Goal: Task Accomplishment & Management: Manage account settings

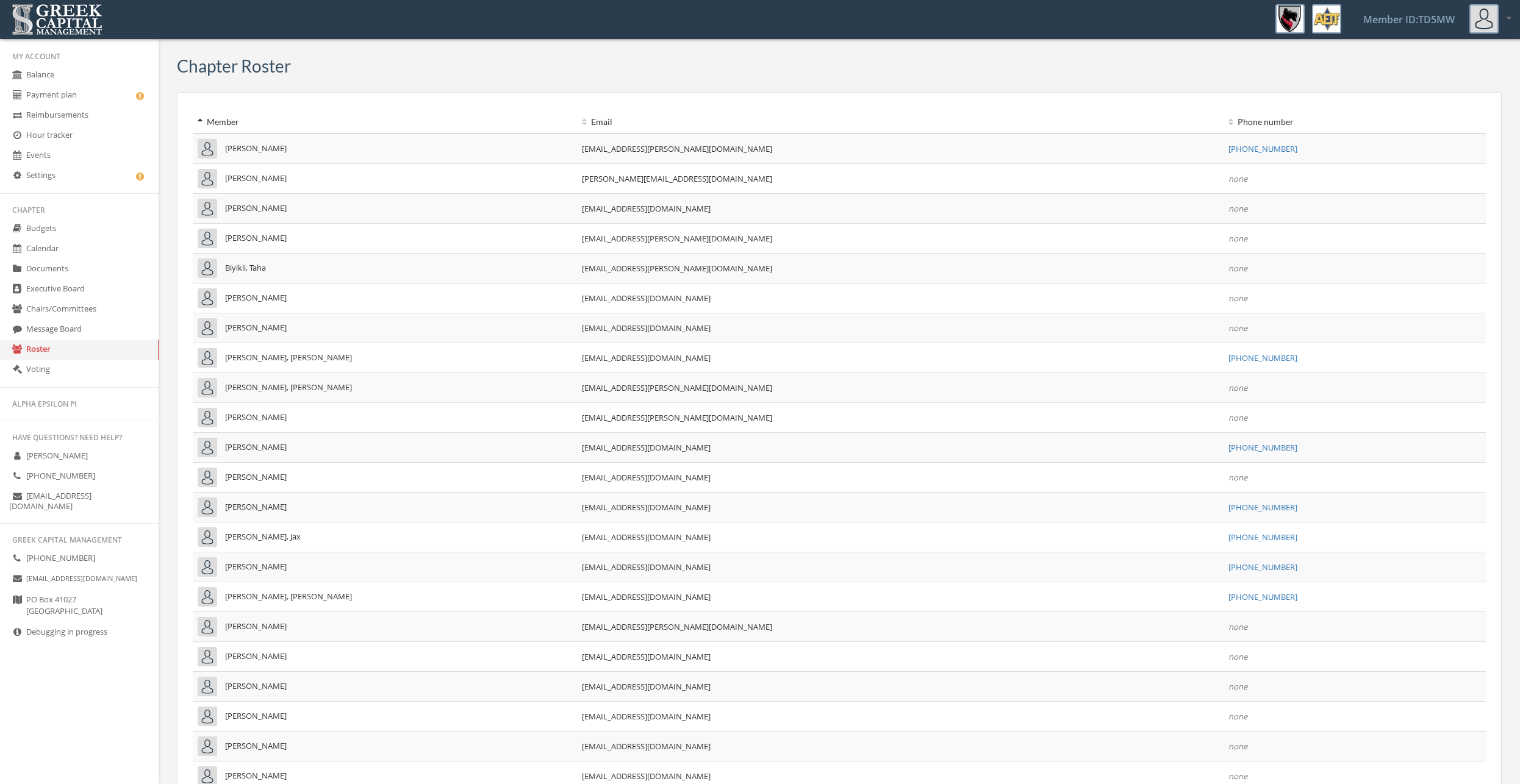
scroll to position [648, 0]
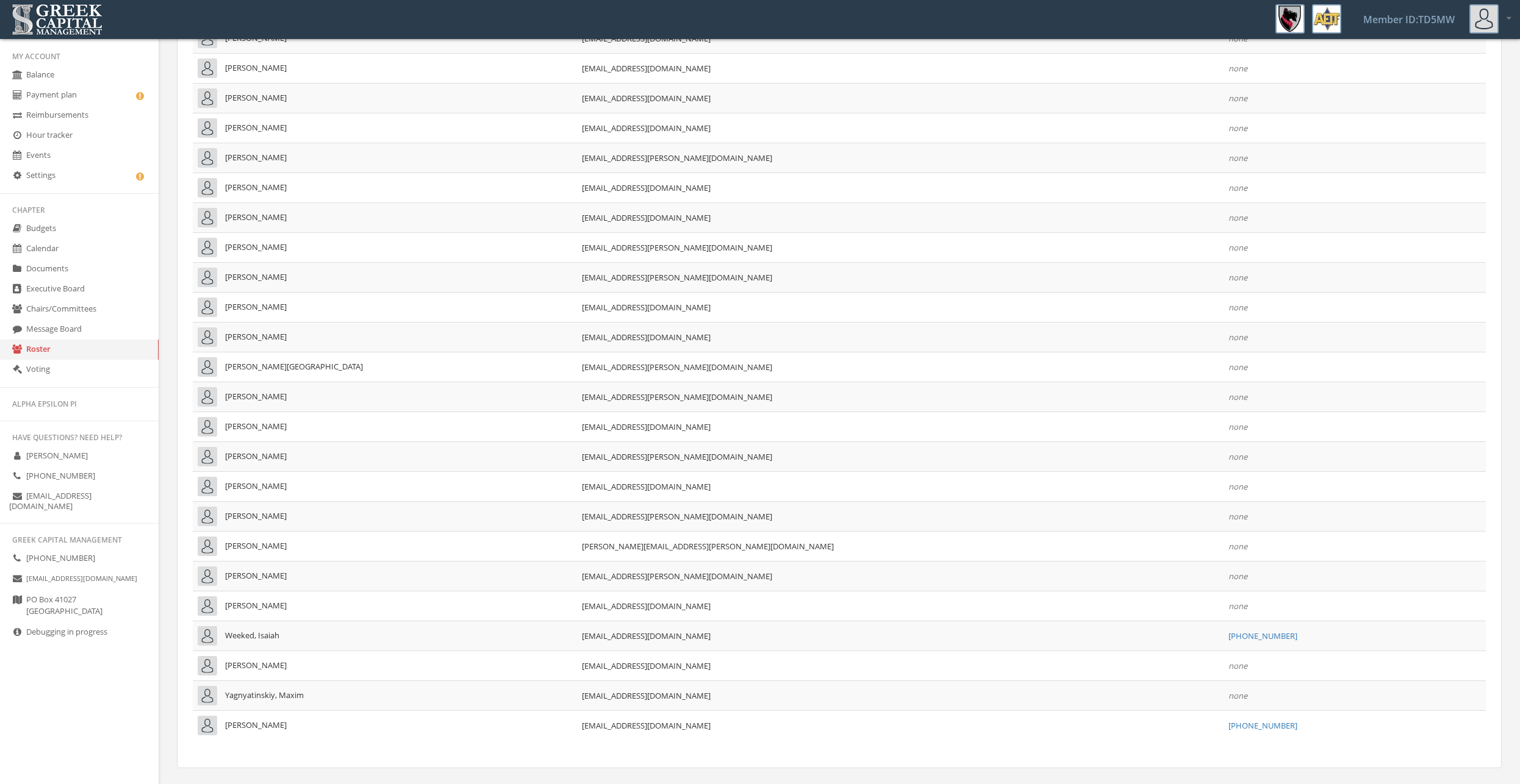
click at [47, 602] on span "[GEOGRAPHIC_DATA]" at bounding box center [64, 605] width 76 height 24
click at [98, 325] on link "Message Board" at bounding box center [79, 329] width 159 height 20
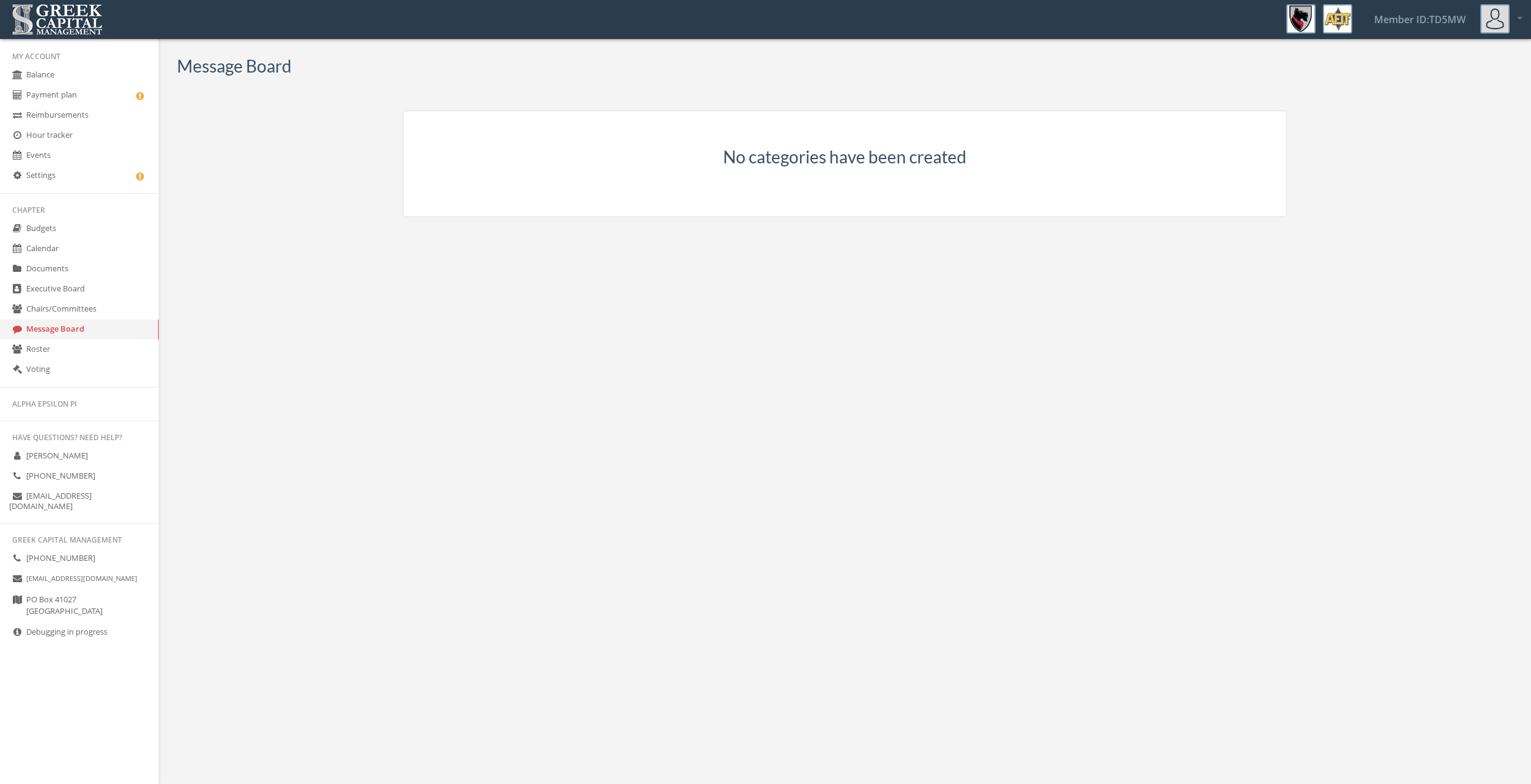
click at [102, 308] on link "Chairs/Committees" at bounding box center [79, 309] width 159 height 20
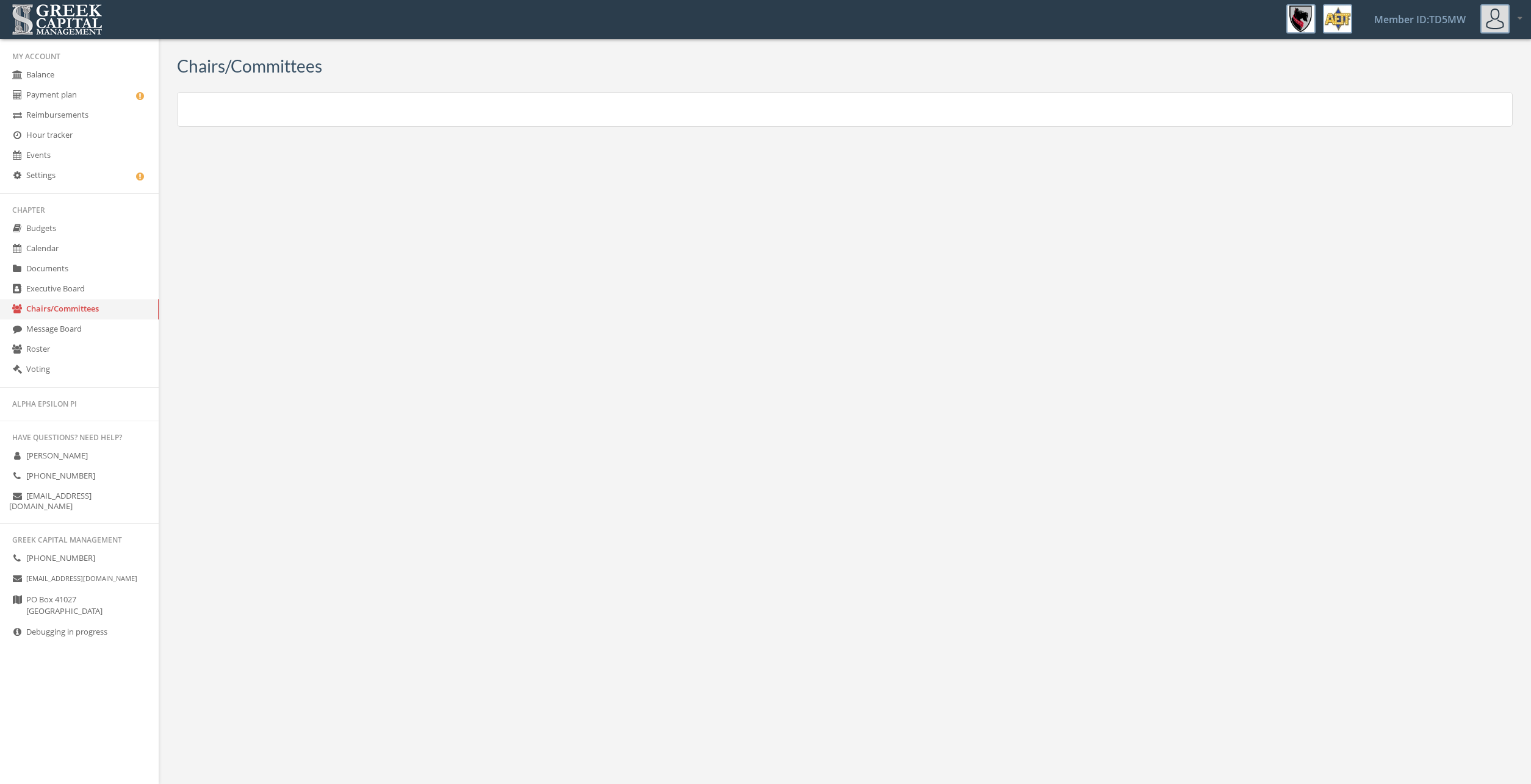
click at [99, 286] on link "Executive Board" at bounding box center [79, 289] width 159 height 20
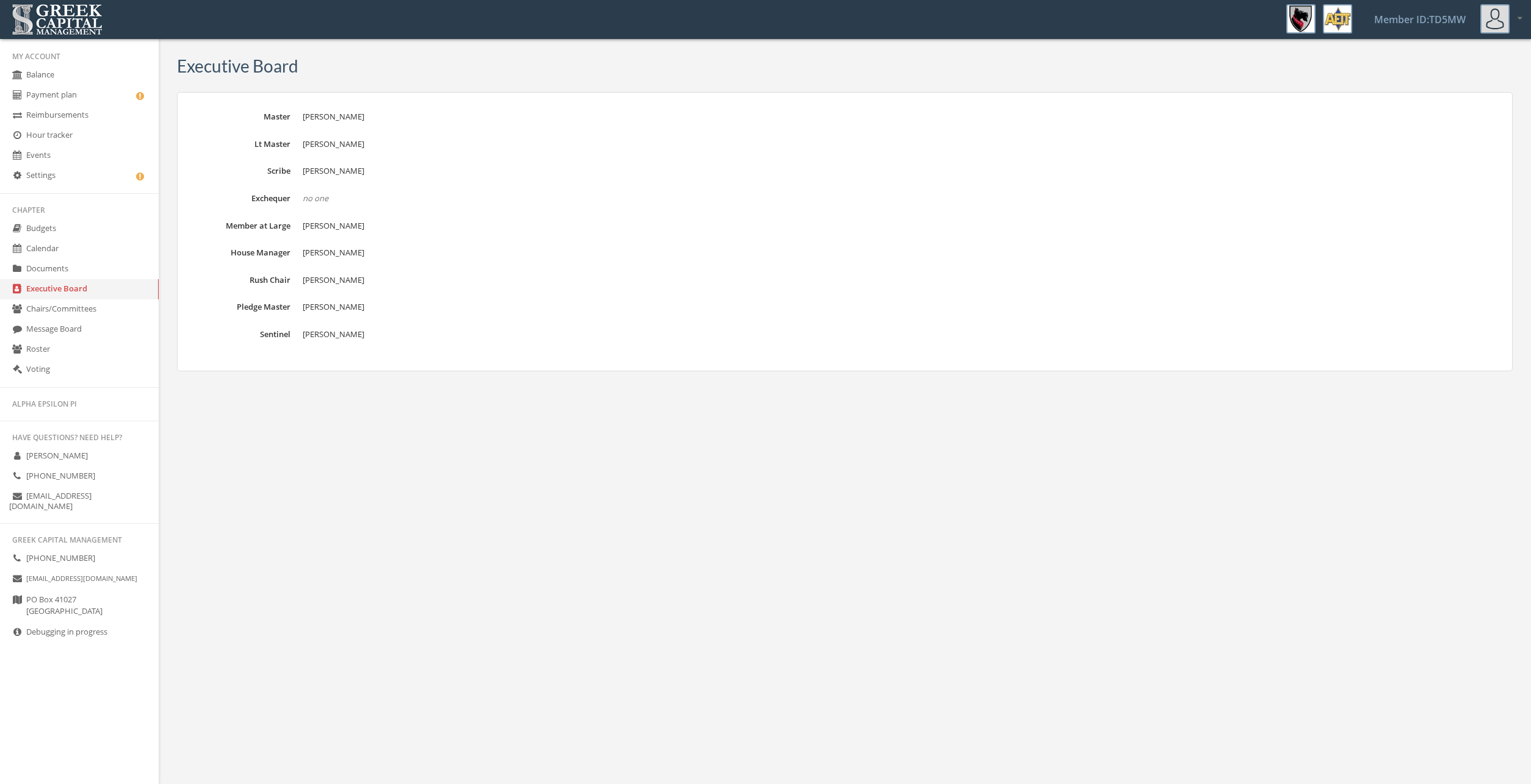
click at [84, 169] on link "Settings" at bounding box center [79, 175] width 159 height 20
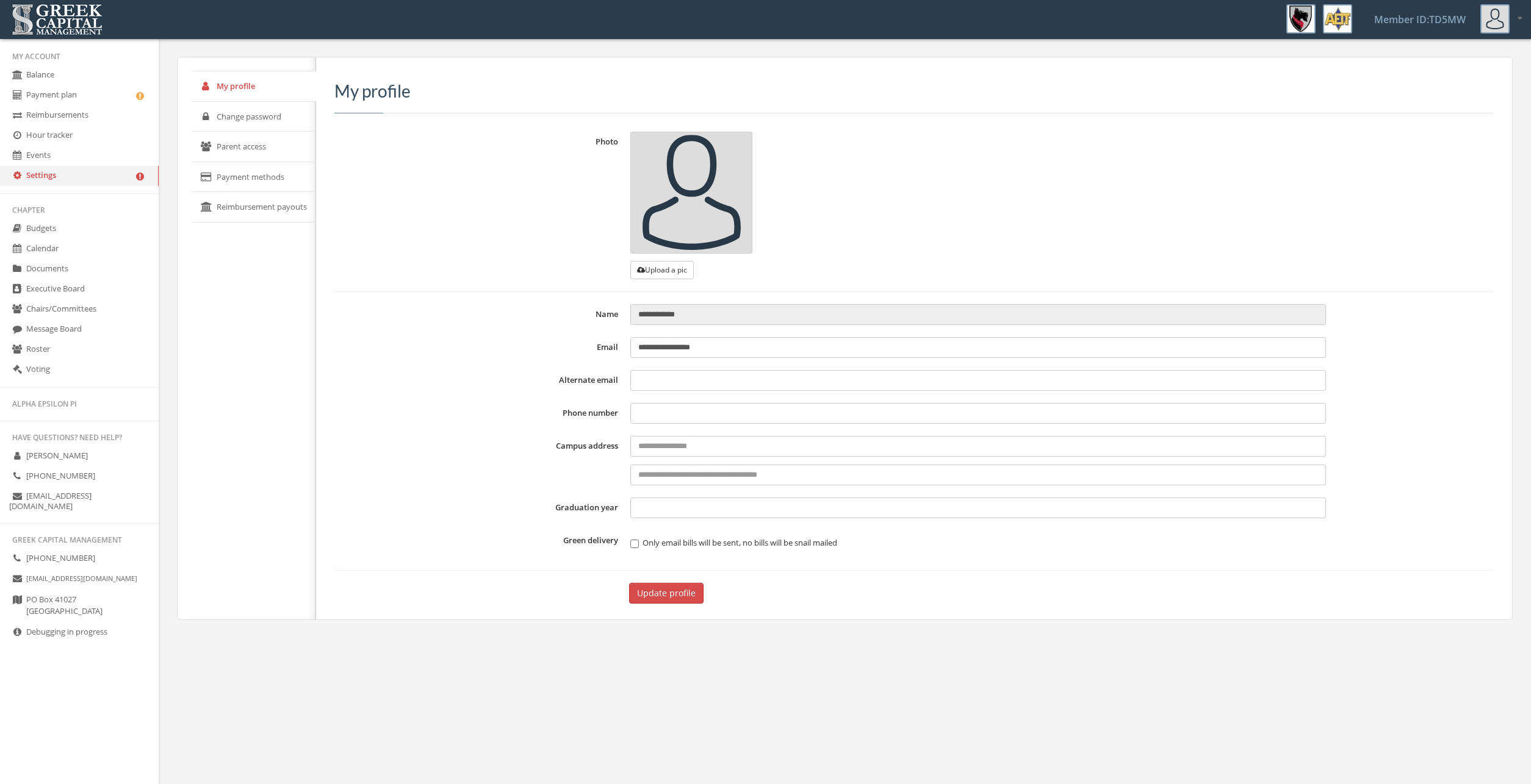
type input "**********"
type input "****"
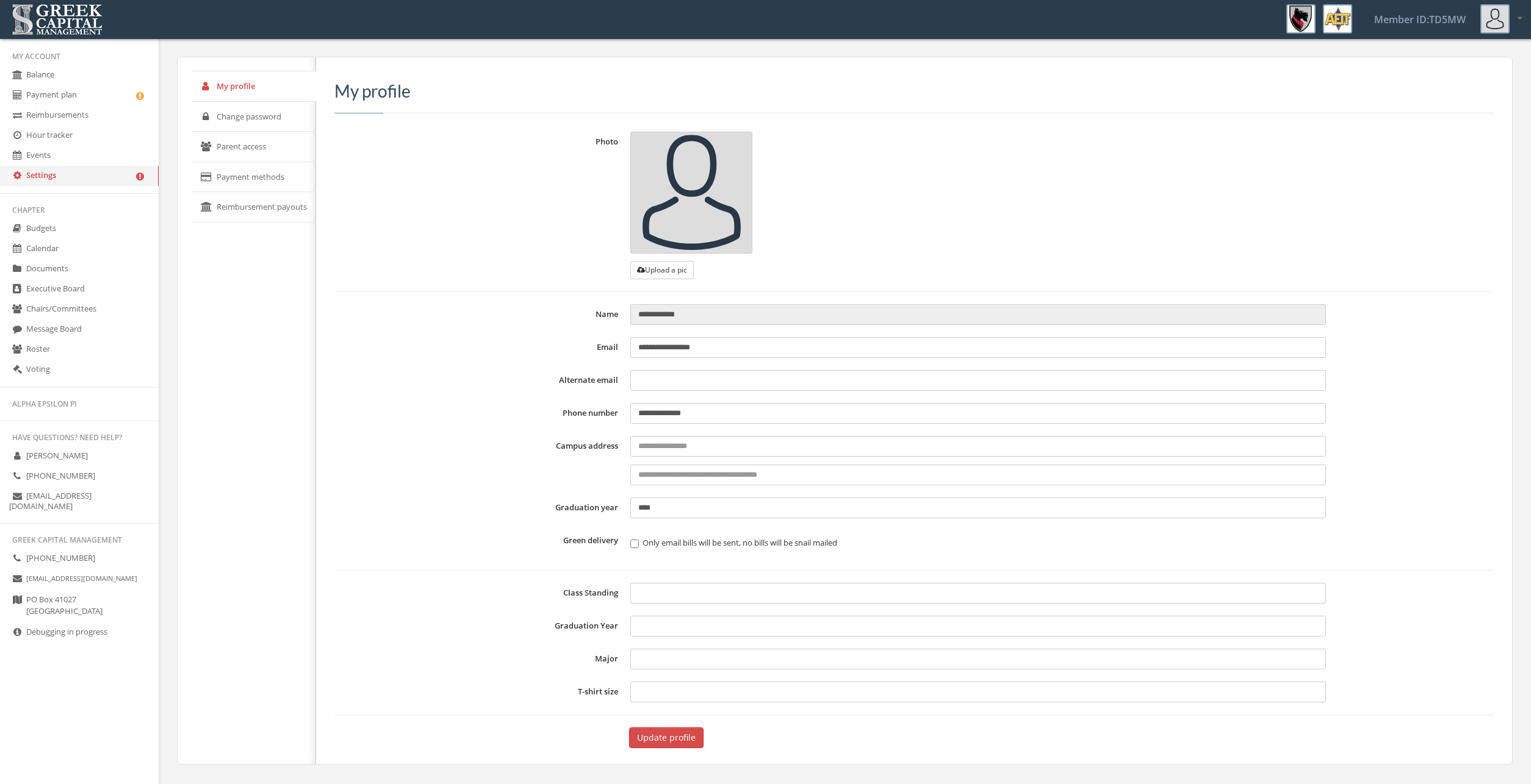
click at [265, 113] on link "Change password" at bounding box center [254, 116] width 125 height 30
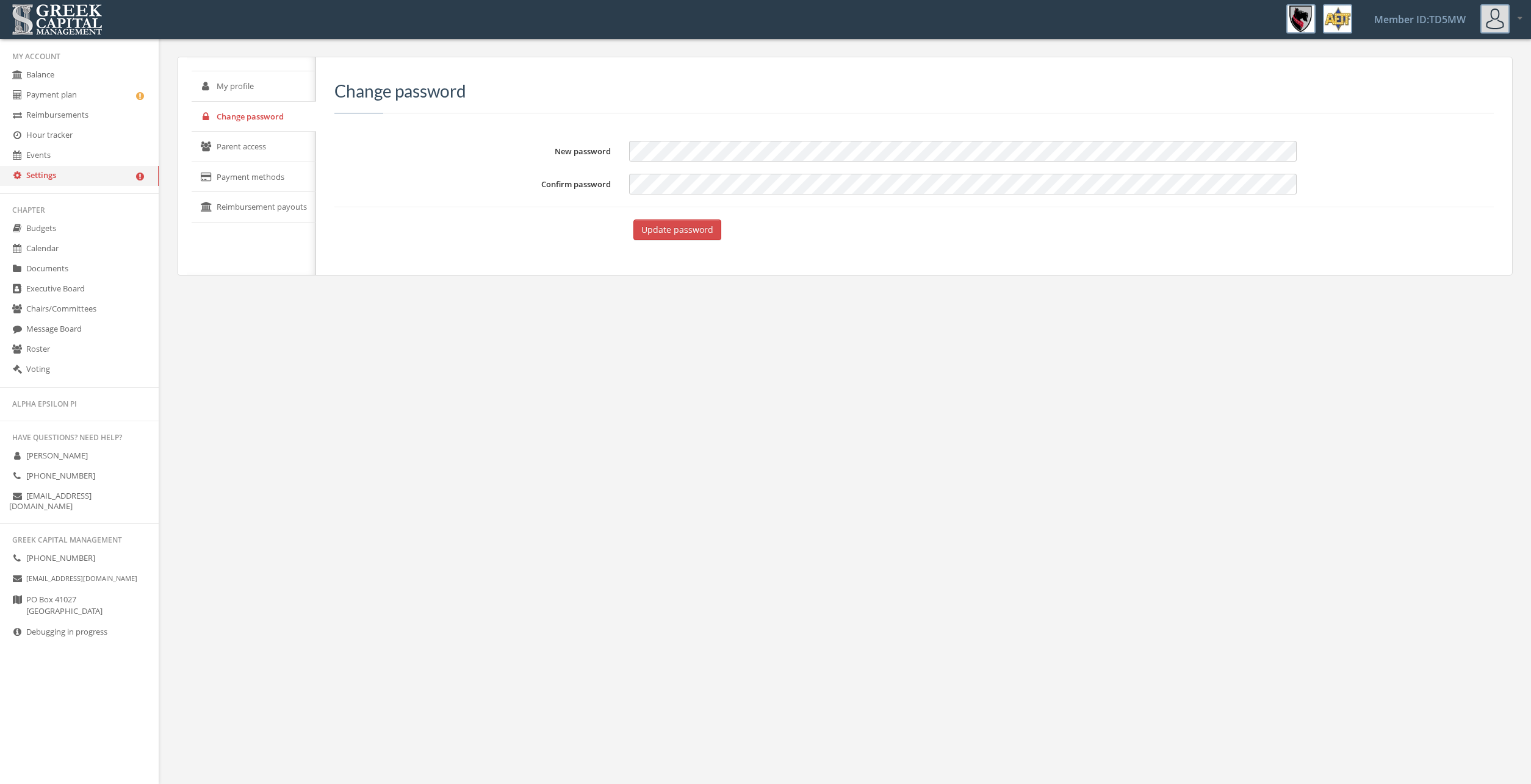
click at [271, 143] on link "Parent access" at bounding box center [254, 147] width 125 height 30
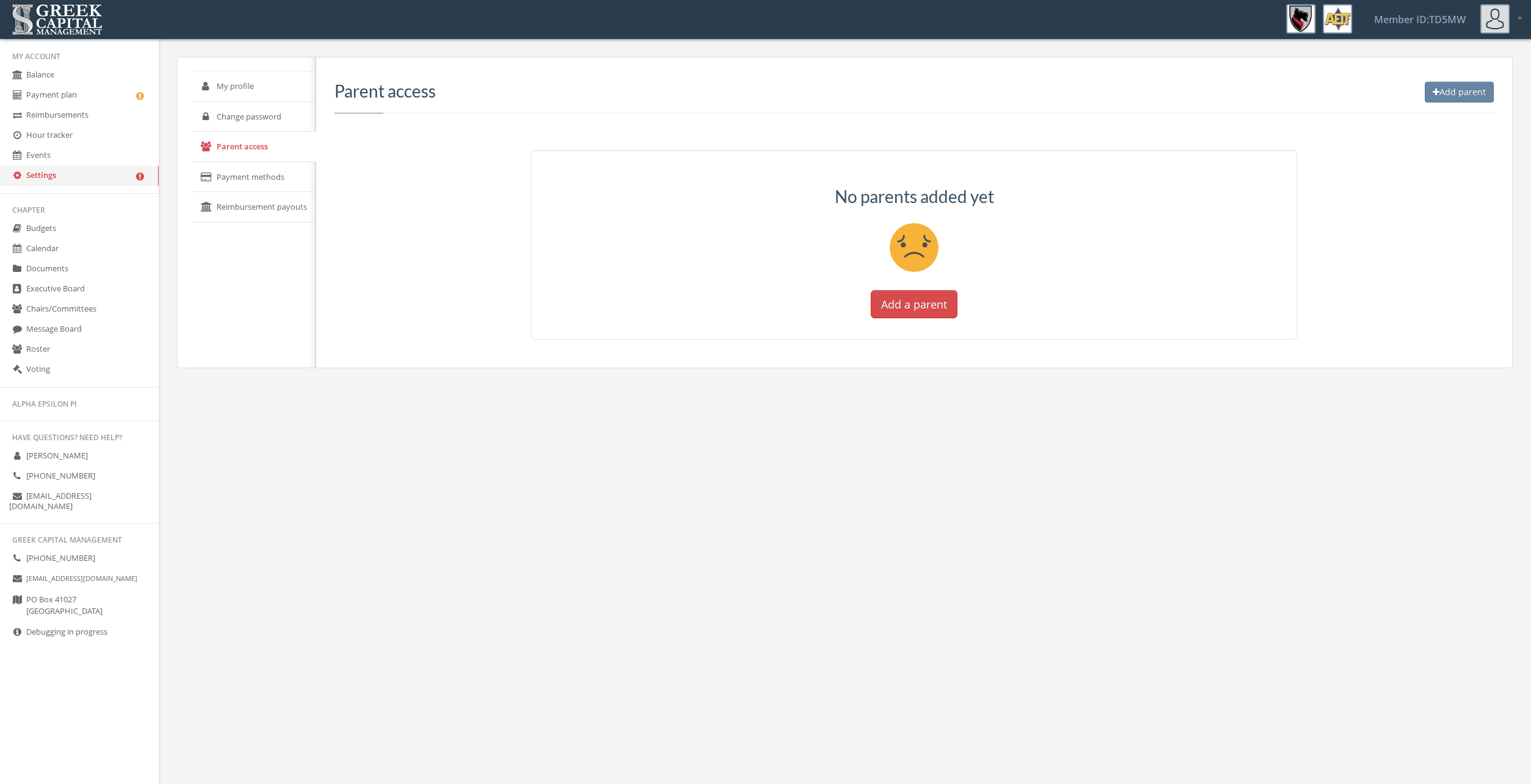
click at [275, 176] on link "Payment methods" at bounding box center [254, 177] width 125 height 30
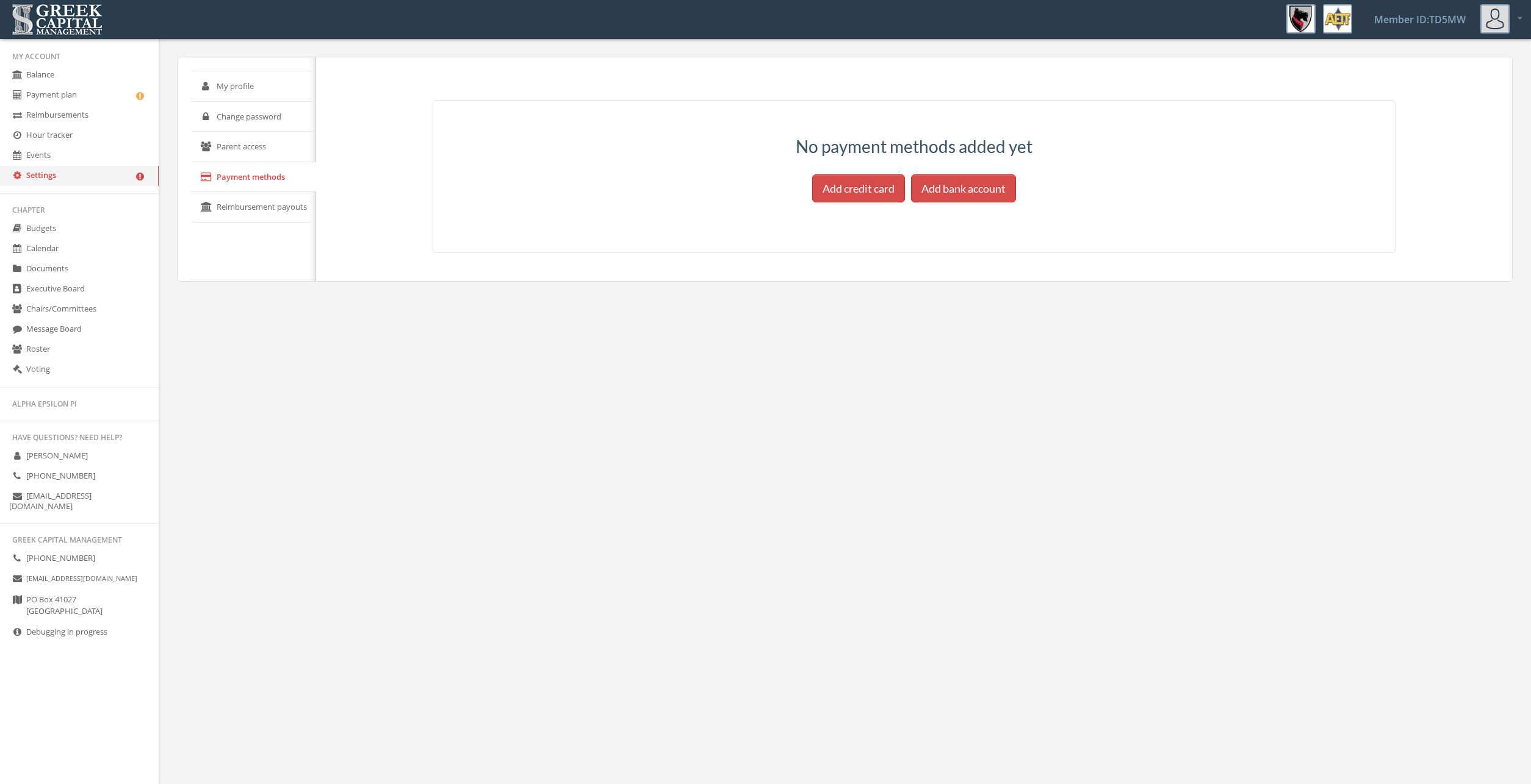
click at [272, 217] on link "Reimbursement payouts" at bounding box center [254, 207] width 125 height 30
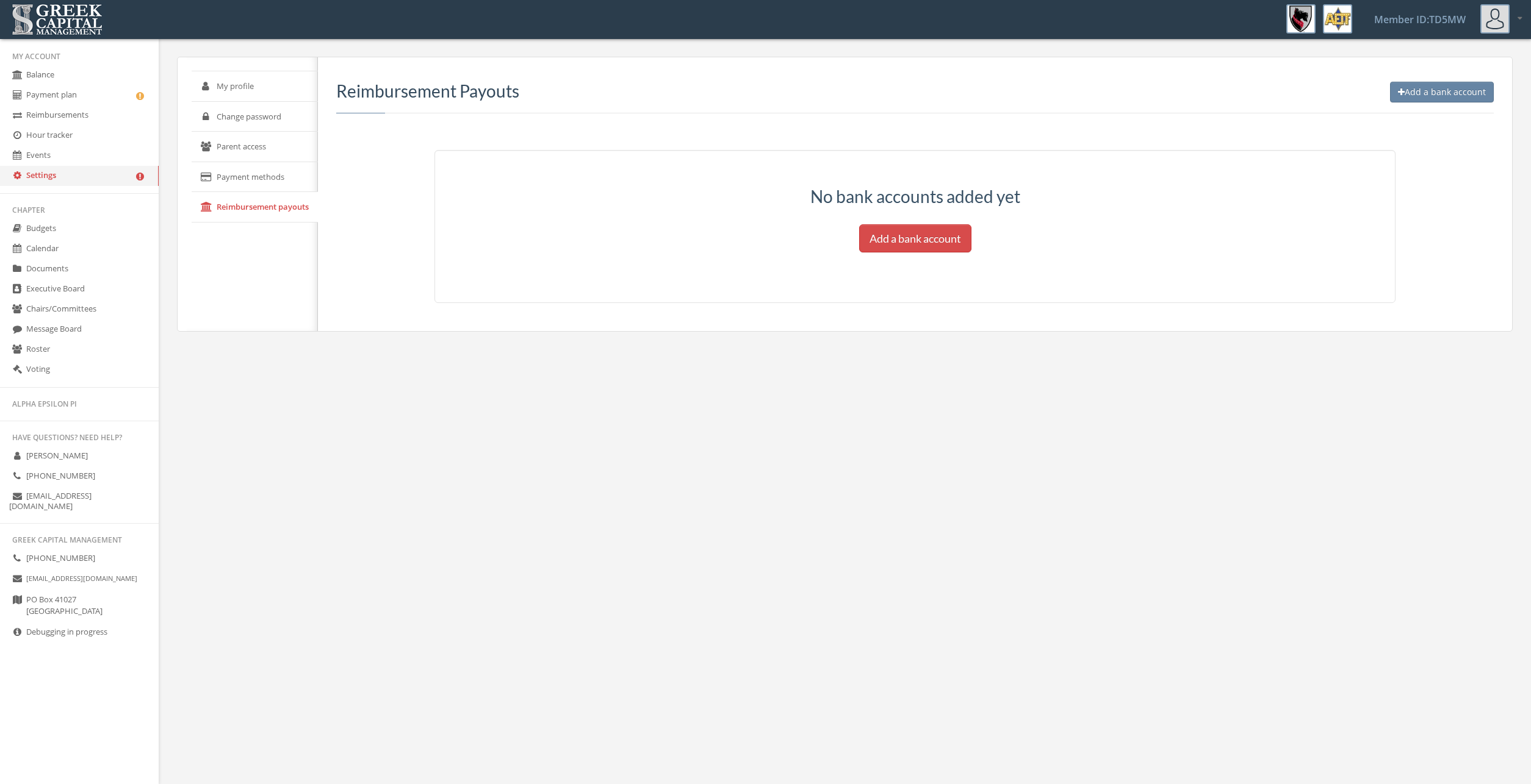
click at [96, 157] on link "Events" at bounding box center [79, 156] width 159 height 20
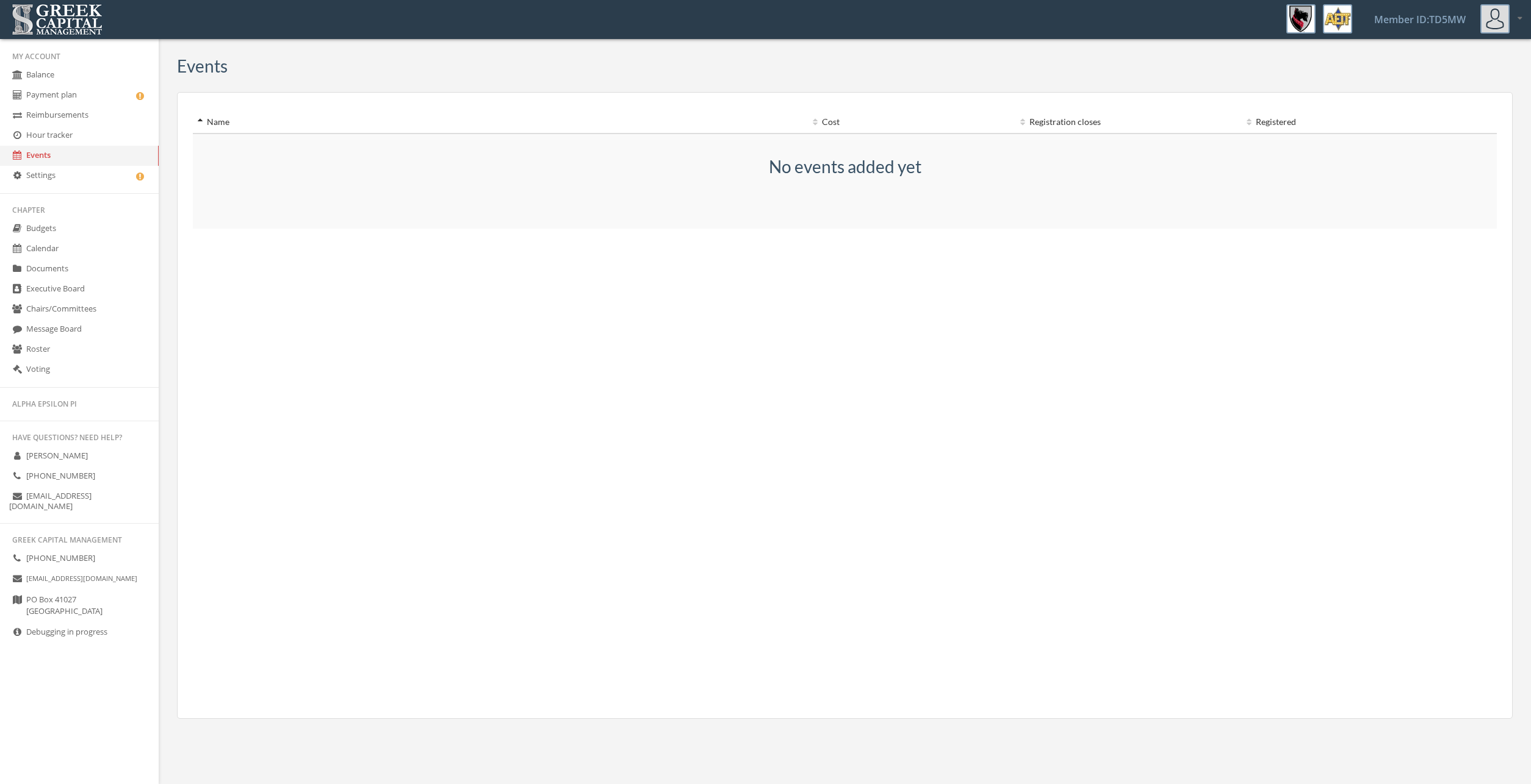
click at [97, 134] on link "Hour tracker" at bounding box center [79, 135] width 159 height 20
click at [94, 94] on link "Payment plan" at bounding box center [79, 95] width 159 height 20
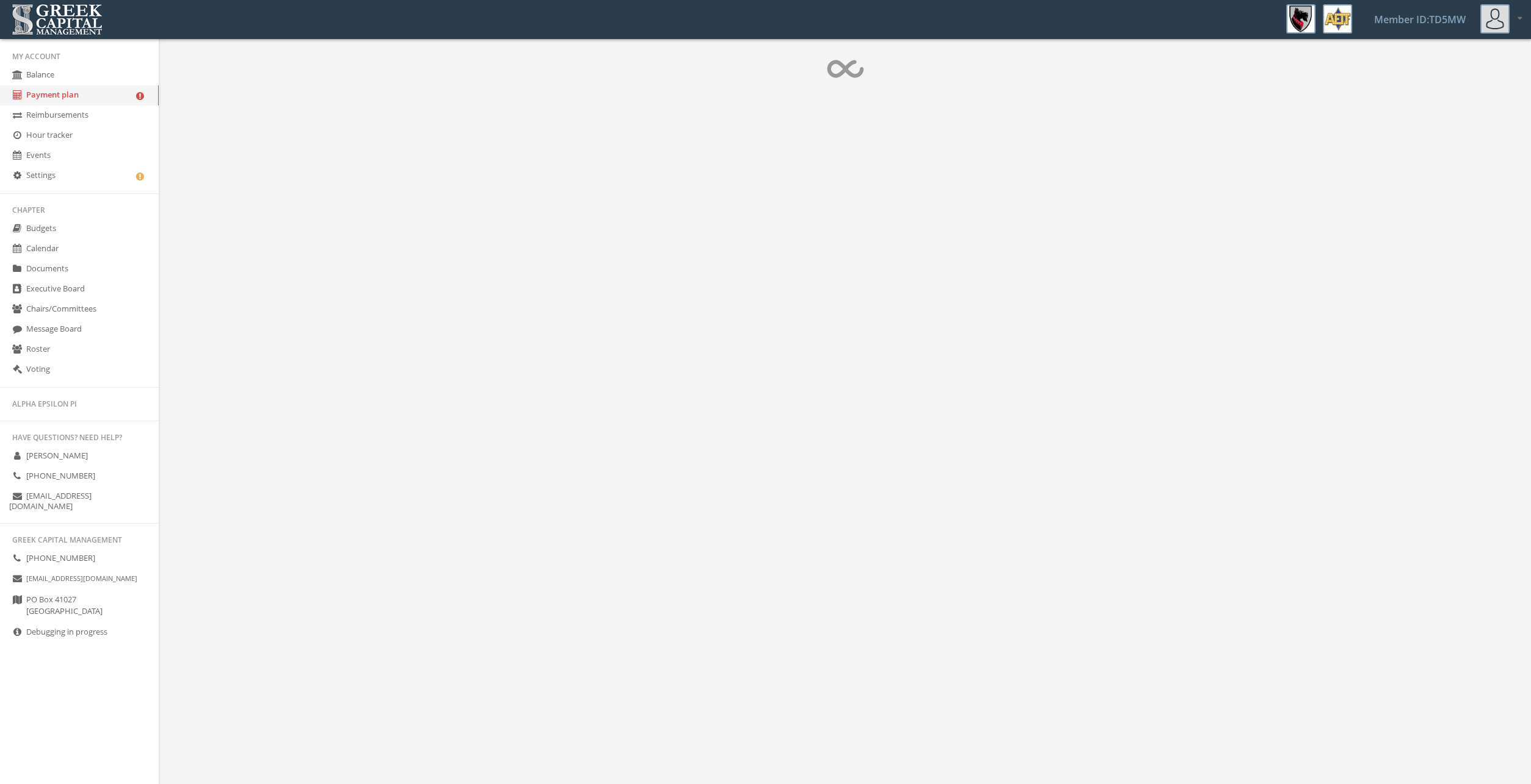
click at [78, 71] on link "Balance" at bounding box center [79, 75] width 159 height 20
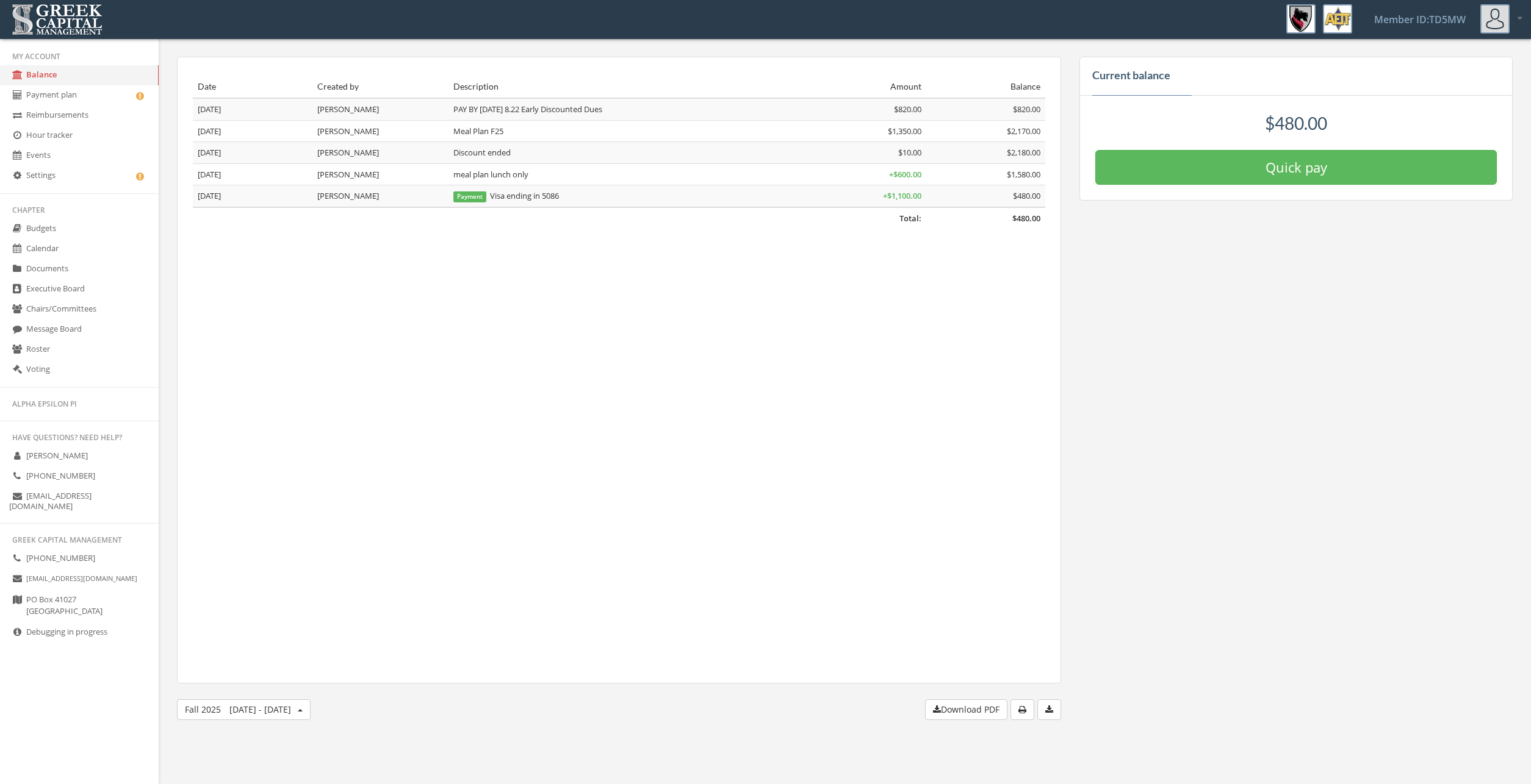
click at [63, 102] on link "Payment plan" at bounding box center [79, 95] width 159 height 20
